Goal: Navigation & Orientation: Find specific page/section

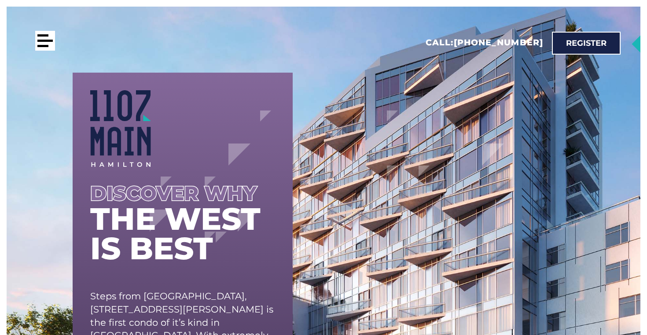
click at [47, 41] on div at bounding box center [44, 41] width 15 height 2
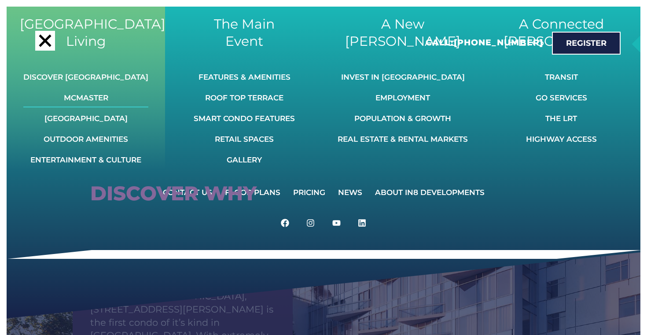
click at [90, 97] on link "McMaster" at bounding box center [85, 97] width 125 height 19
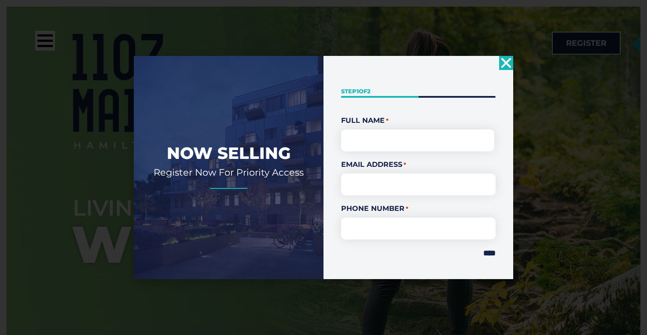
click at [504, 62] on icon "Close" at bounding box center [506, 63] width 14 height 14
